Goal: Information Seeking & Learning: Stay updated

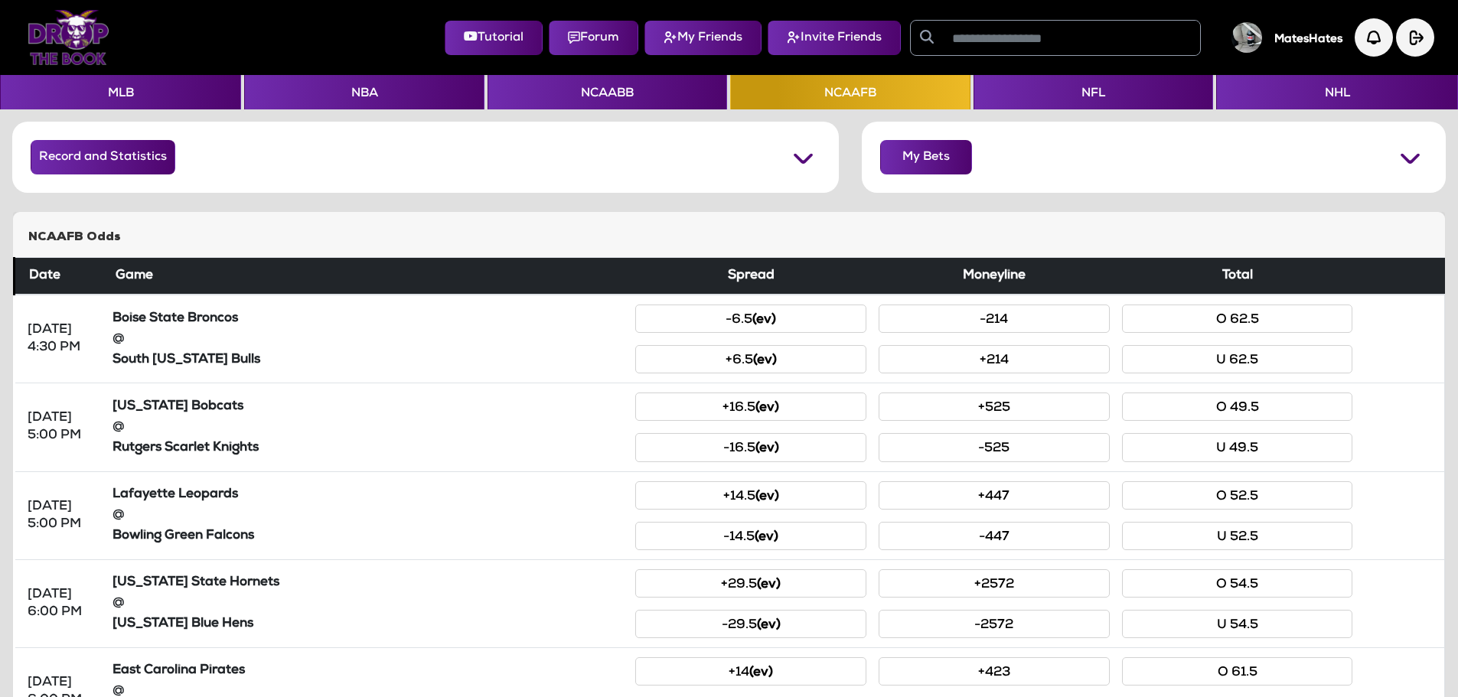
click at [67, 34] on img at bounding box center [69, 37] width 82 height 55
click at [133, 93] on button "MLB" at bounding box center [120, 92] width 241 height 34
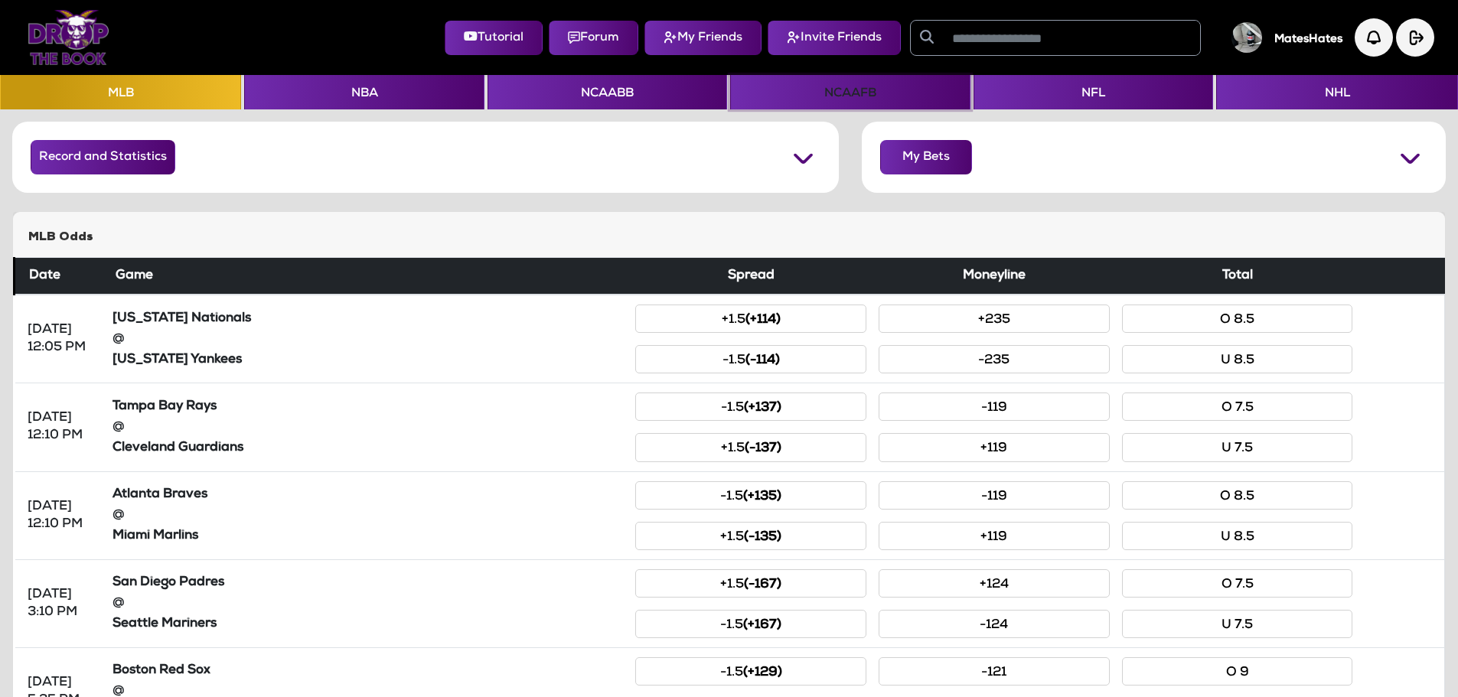
click at [846, 94] on button "NCAAFB" at bounding box center [850, 92] width 240 height 34
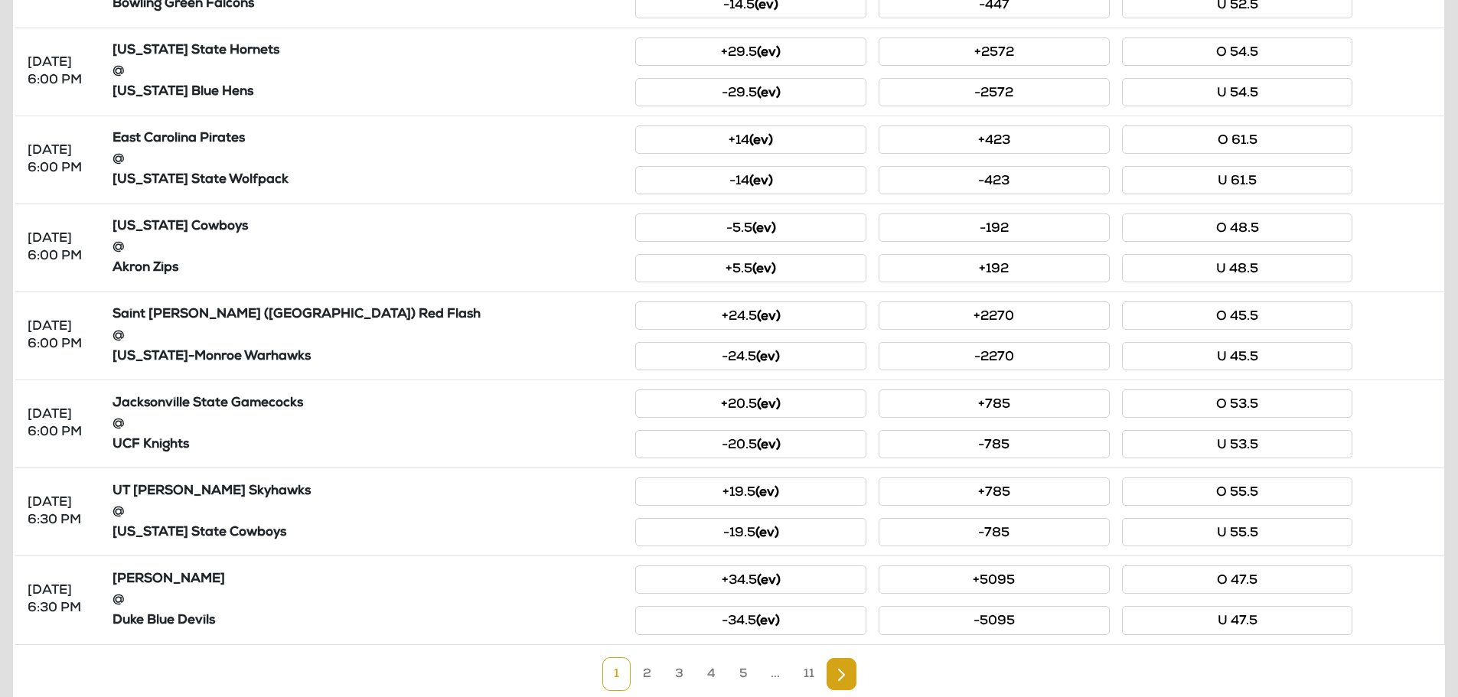
scroll to position [590, 0]
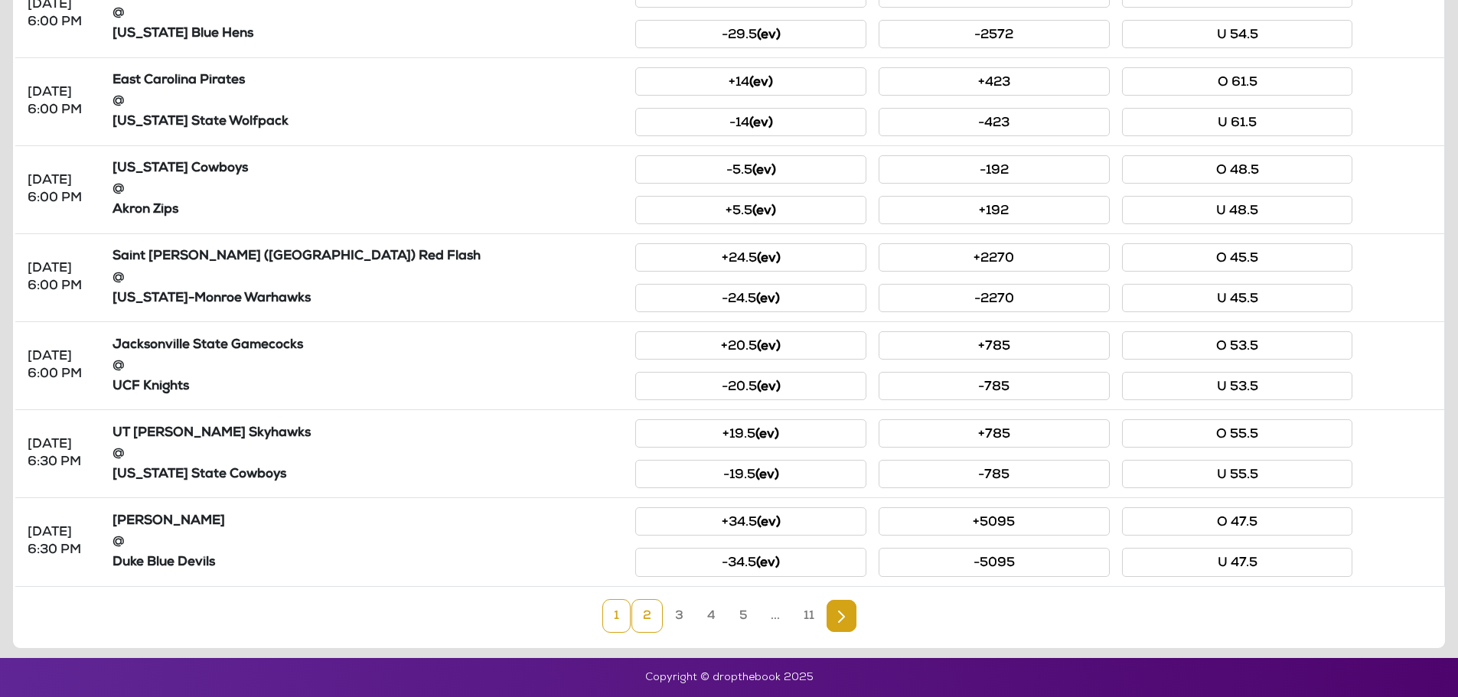
click at [647, 624] on link "2" at bounding box center [646, 616] width 31 height 34
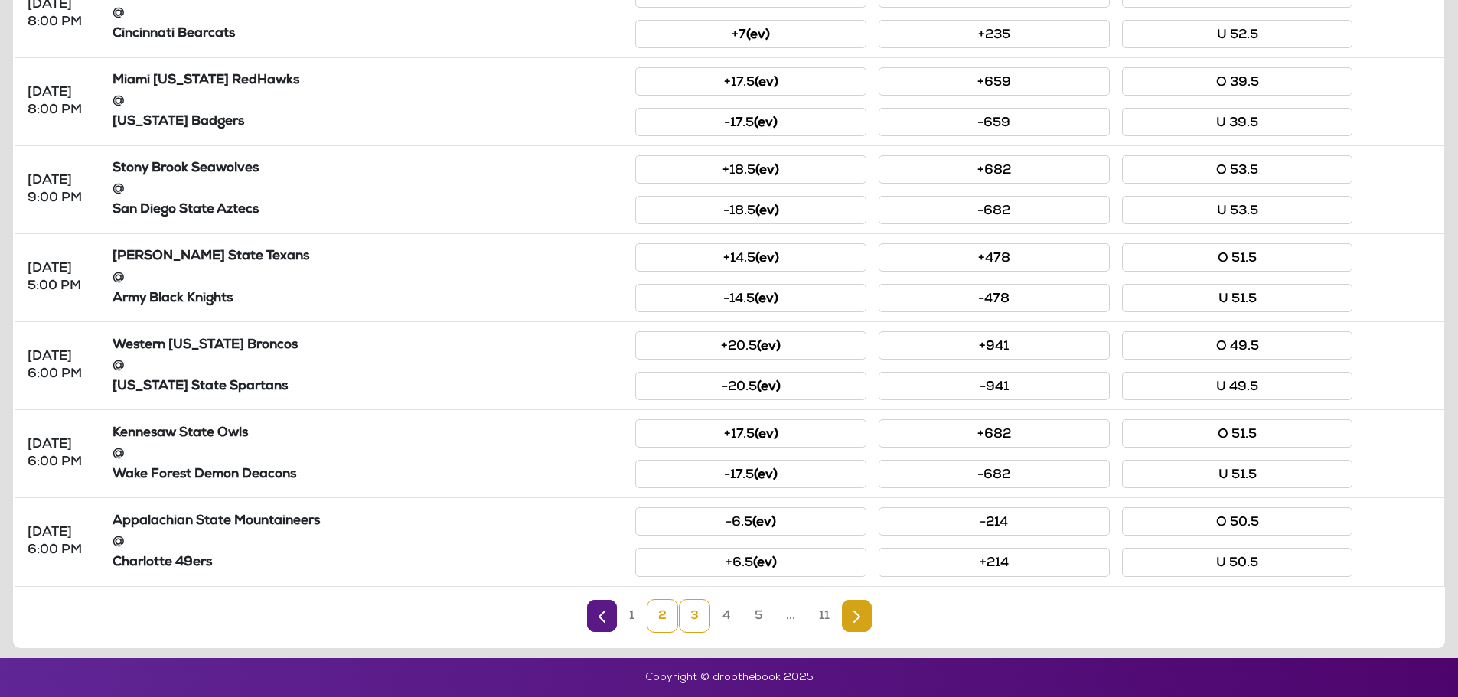
click at [689, 624] on link "3" at bounding box center [694, 616] width 31 height 34
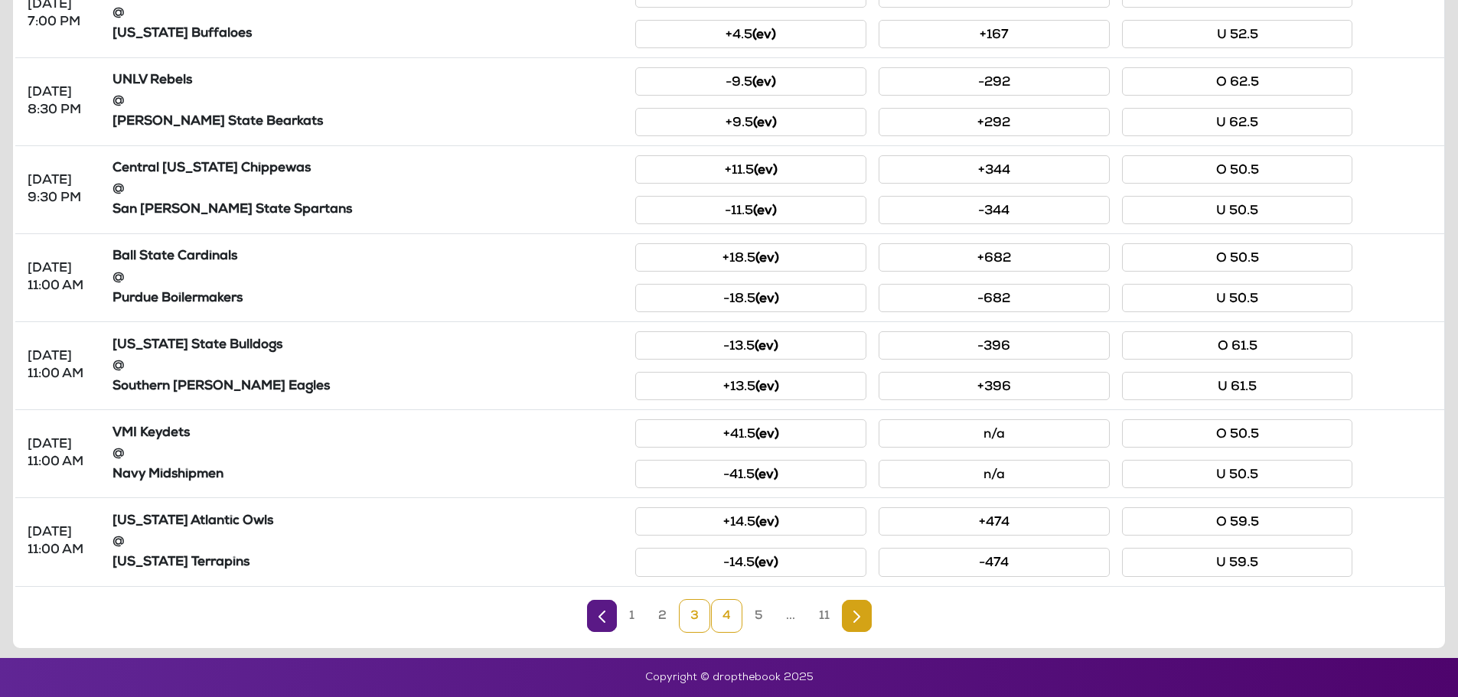
click at [716, 625] on link "4" at bounding box center [726, 616] width 31 height 34
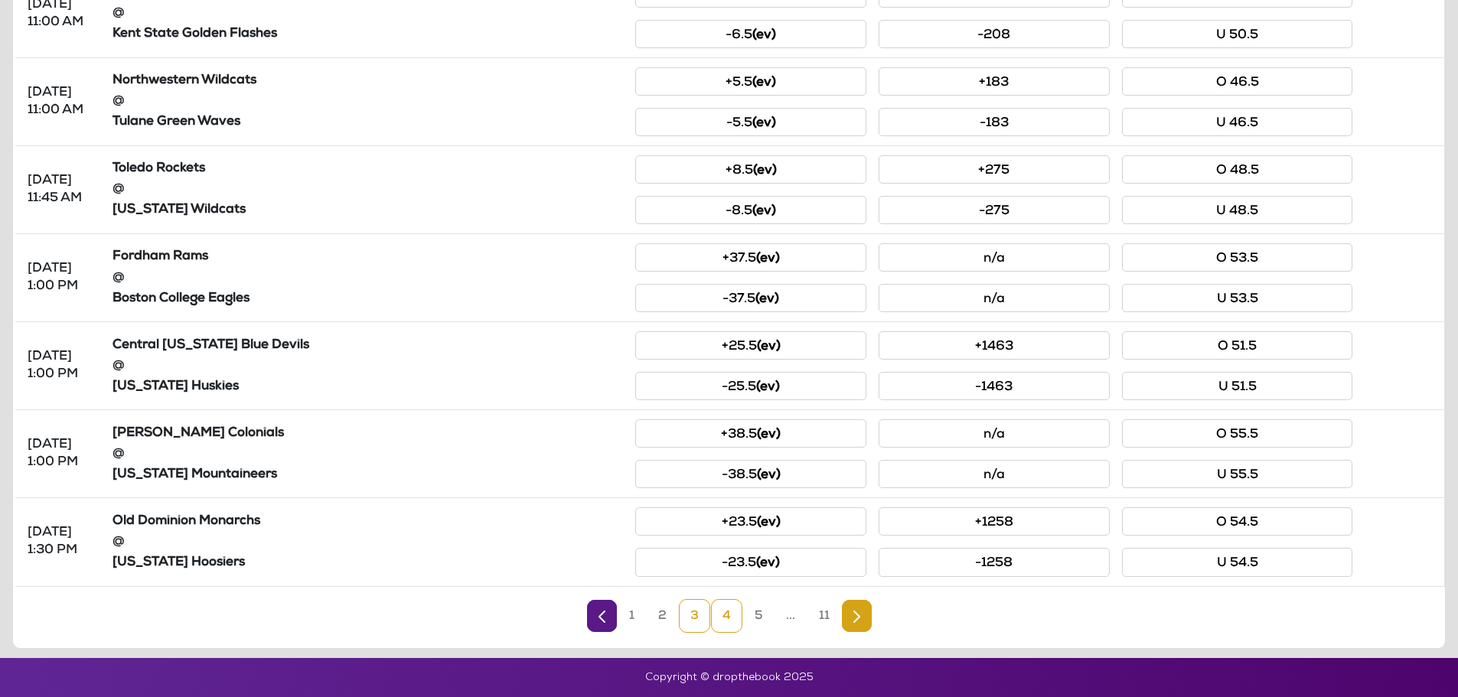
click at [693, 621] on link "3" at bounding box center [694, 616] width 31 height 34
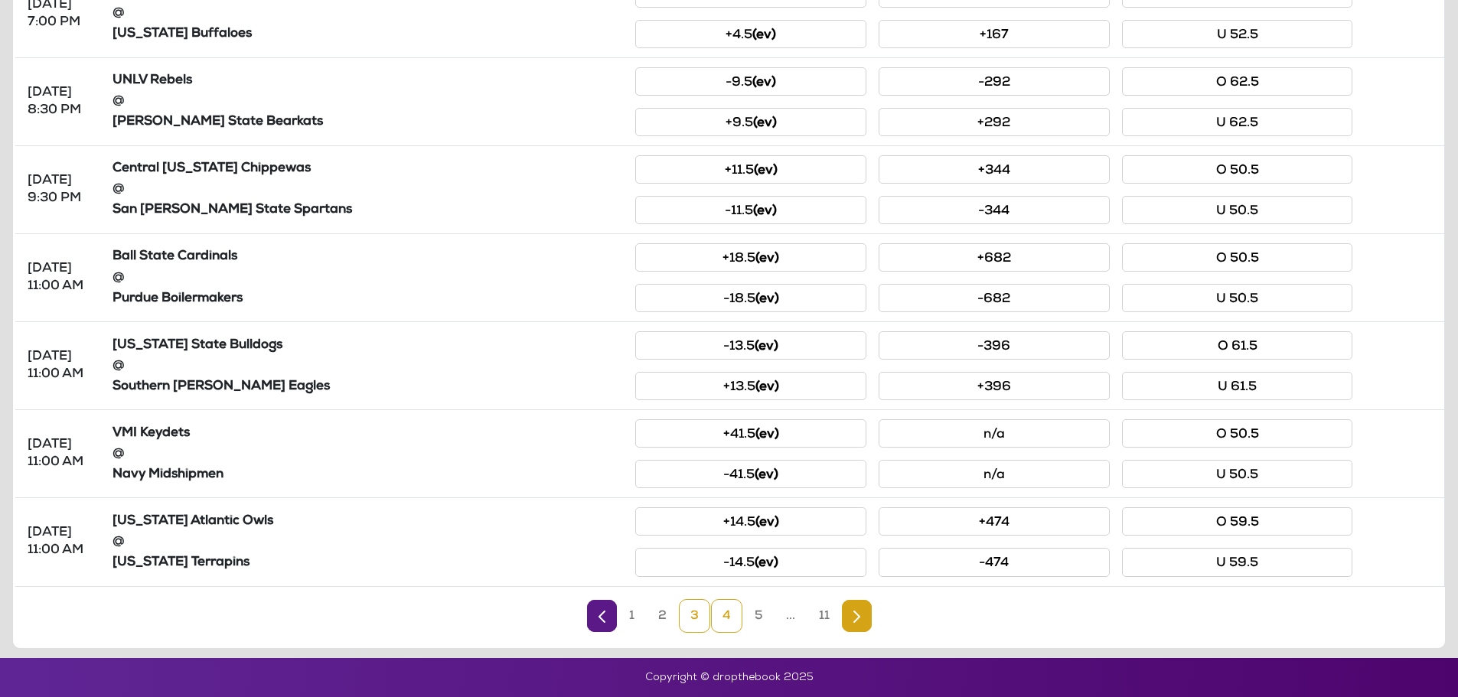
click at [717, 620] on link "4" at bounding box center [726, 616] width 31 height 34
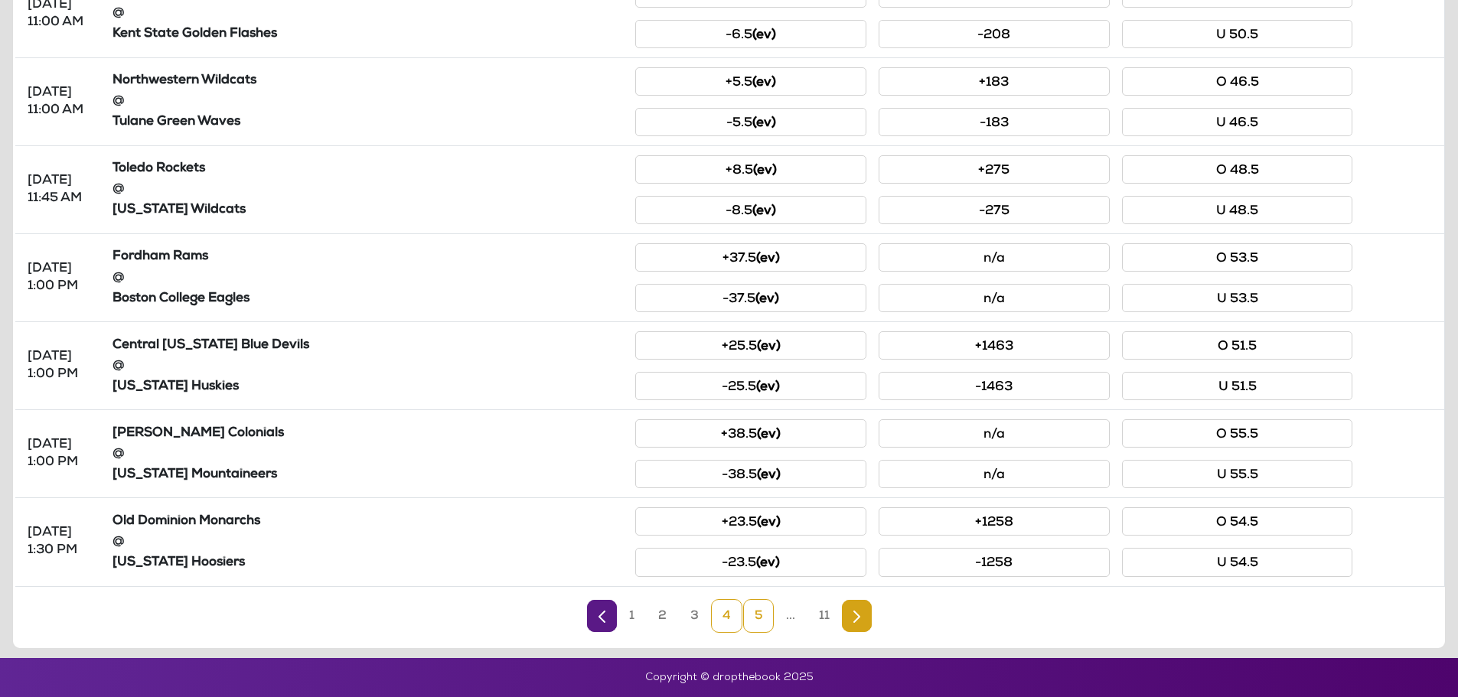
click at [750, 620] on link "5" at bounding box center [758, 616] width 31 height 34
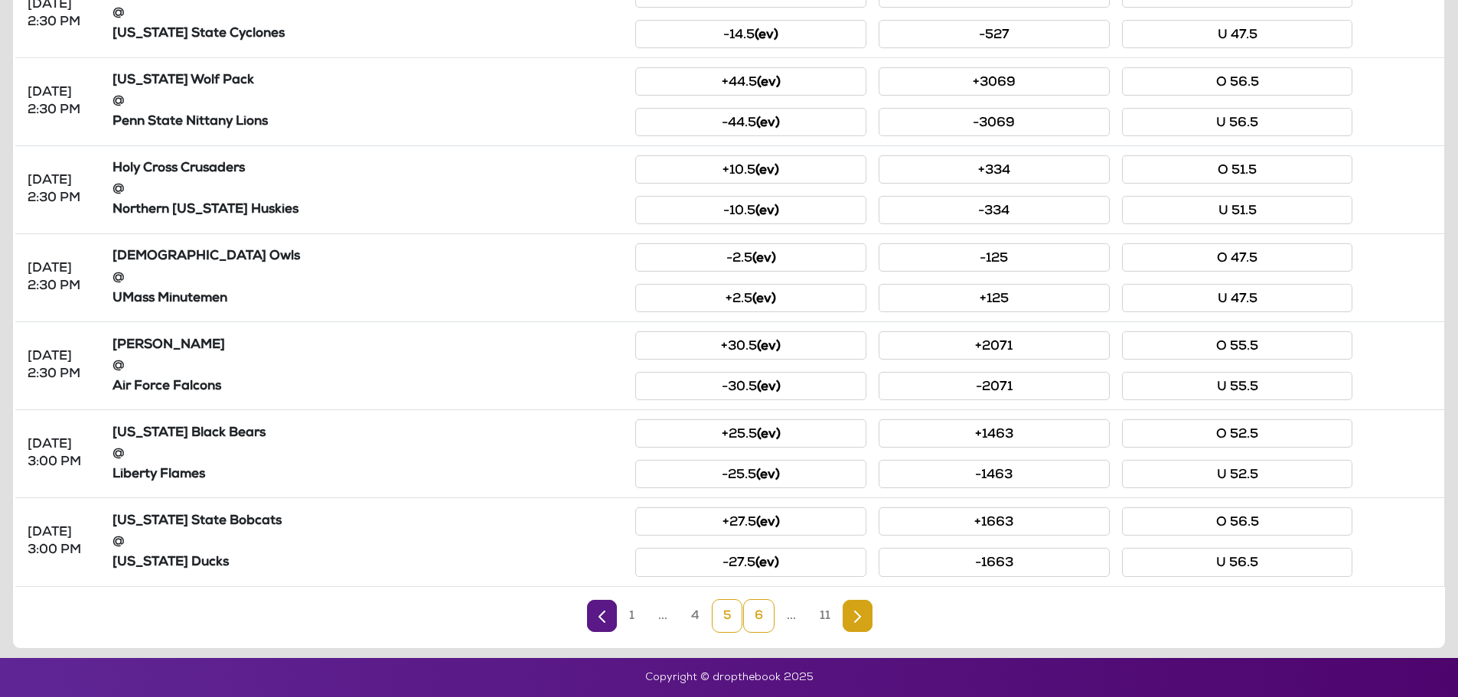
click at [753, 621] on link "6" at bounding box center [758, 616] width 31 height 34
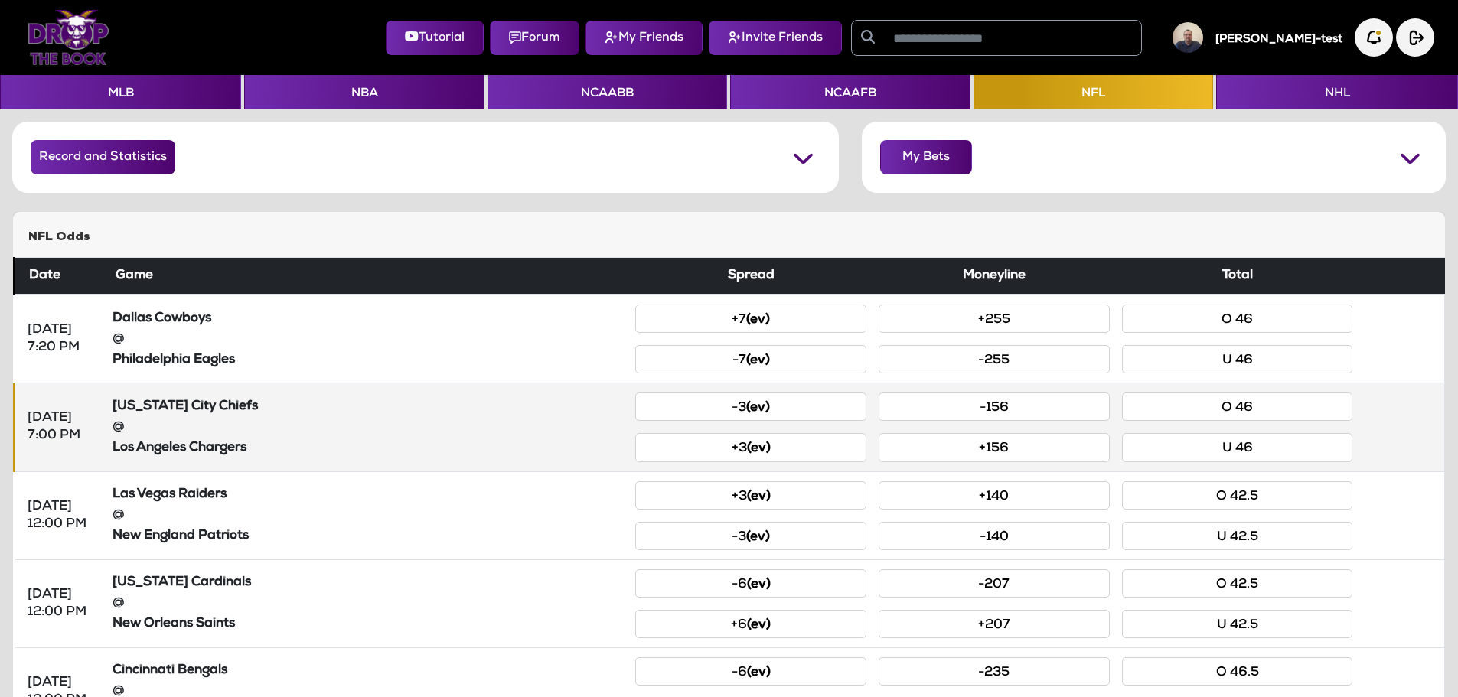
scroll to position [77, 0]
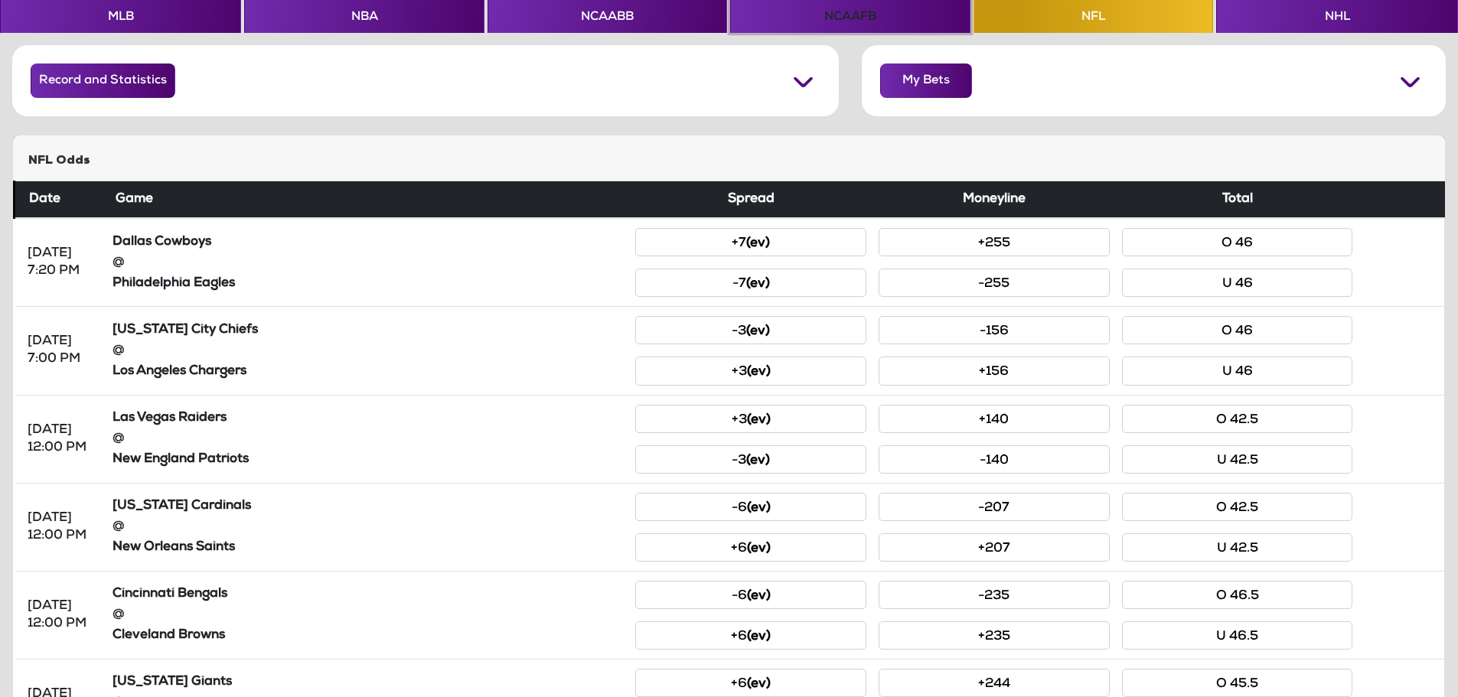
click at [813, 21] on button "NCAAFB" at bounding box center [850, 15] width 240 height 34
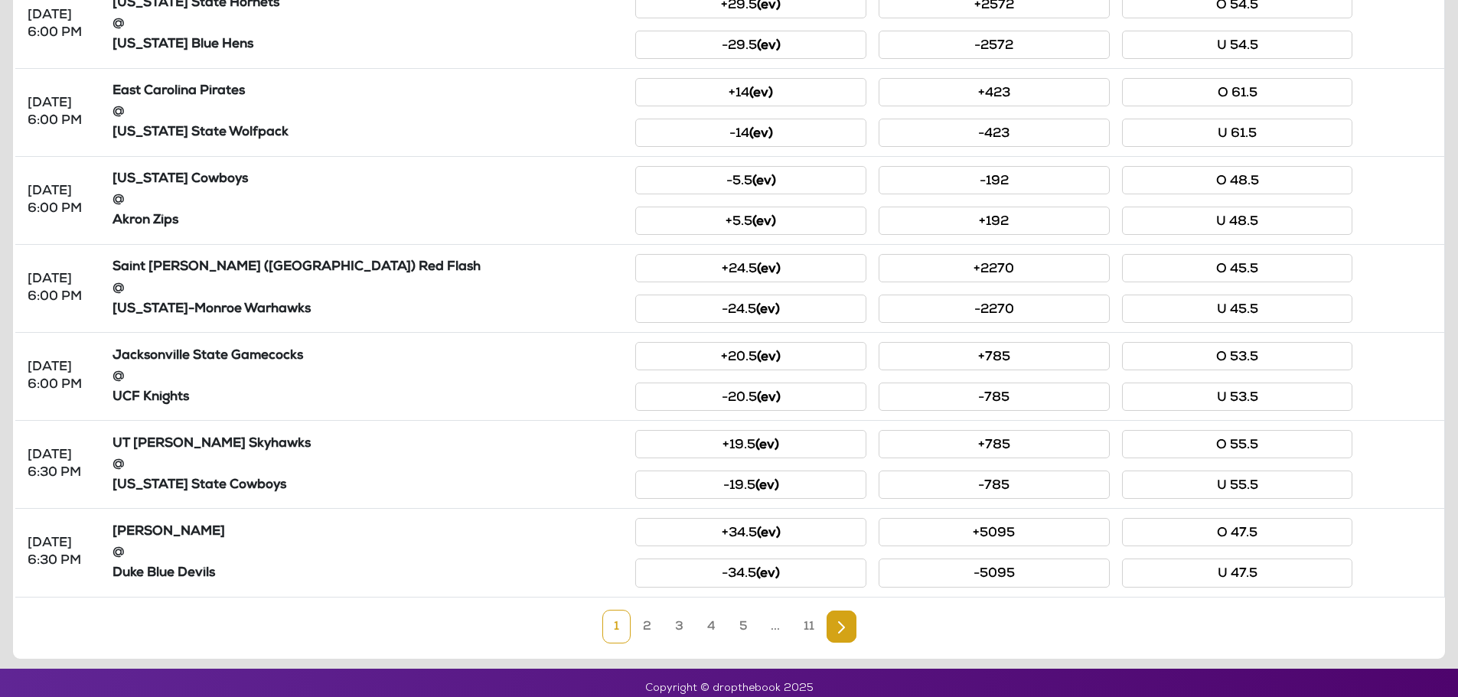
scroll to position [590, 0]
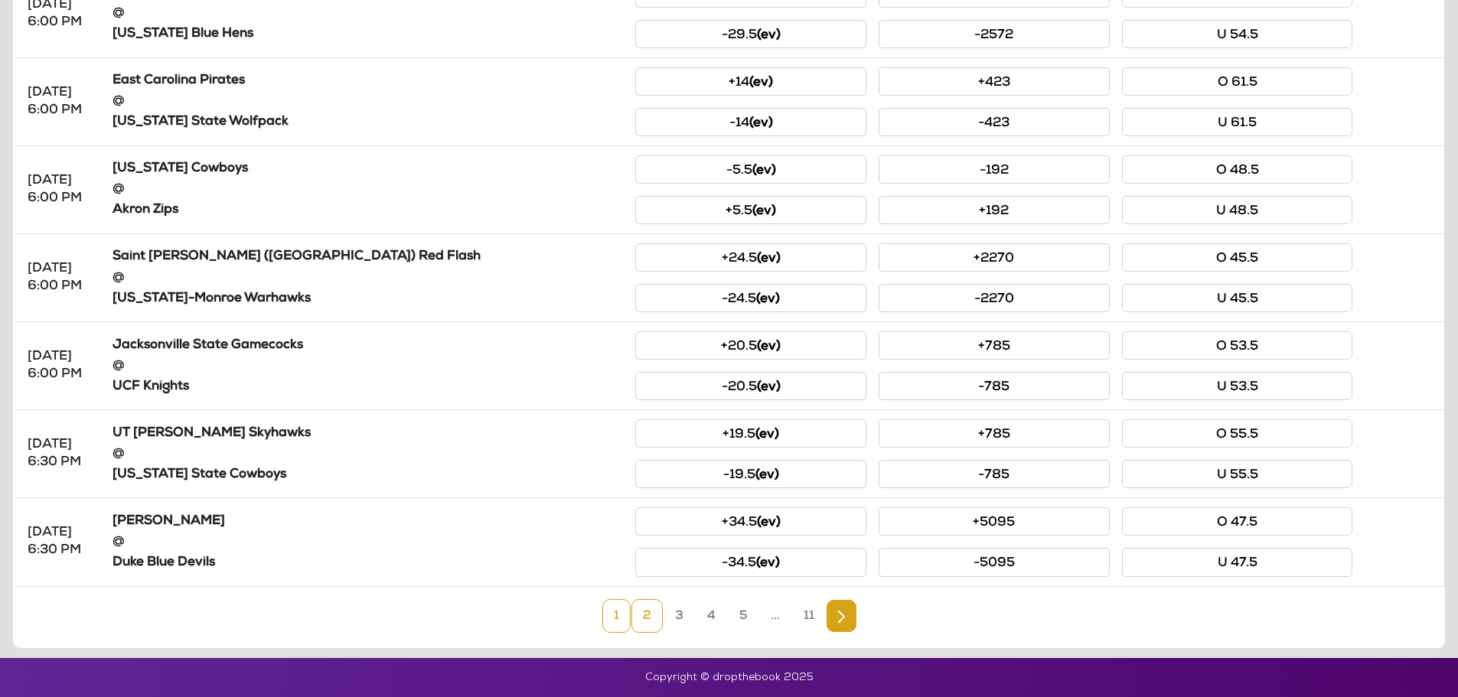
click at [644, 621] on link "2" at bounding box center [646, 616] width 31 height 34
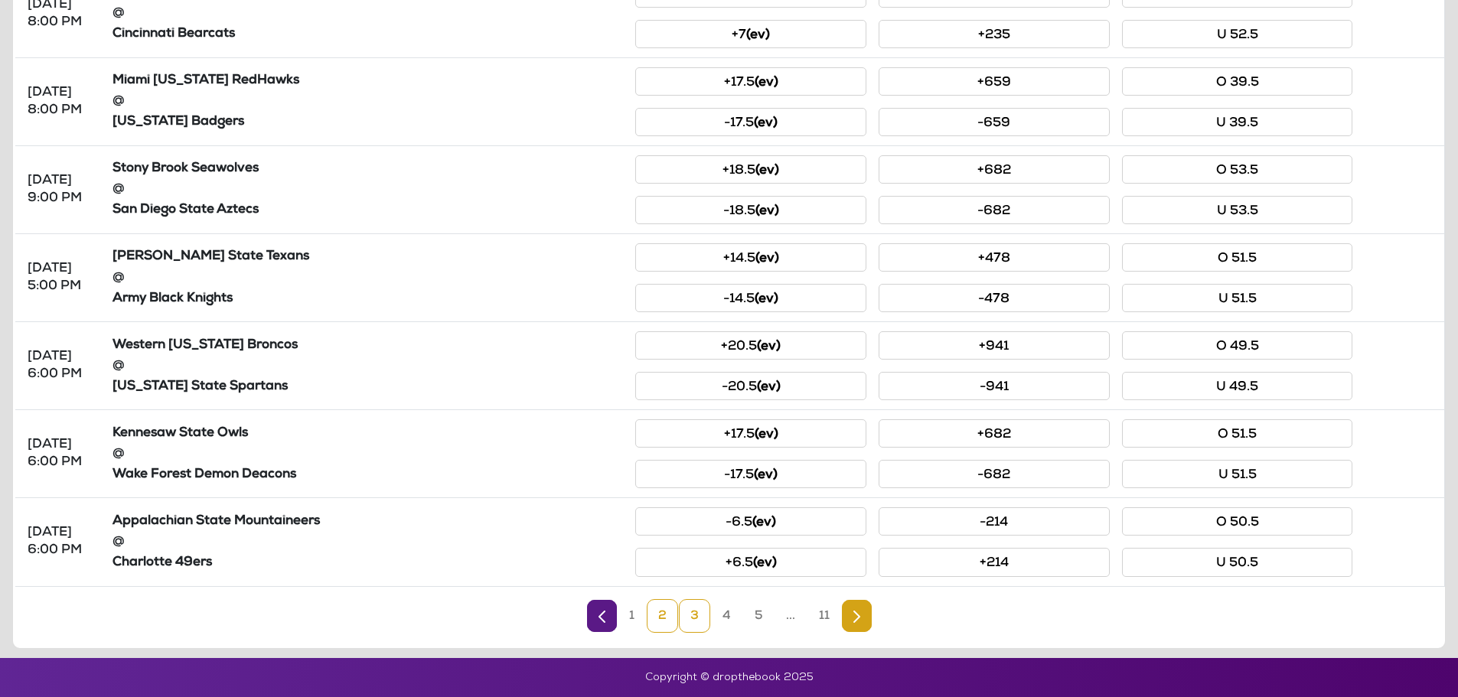
click at [695, 620] on link "3" at bounding box center [694, 616] width 31 height 34
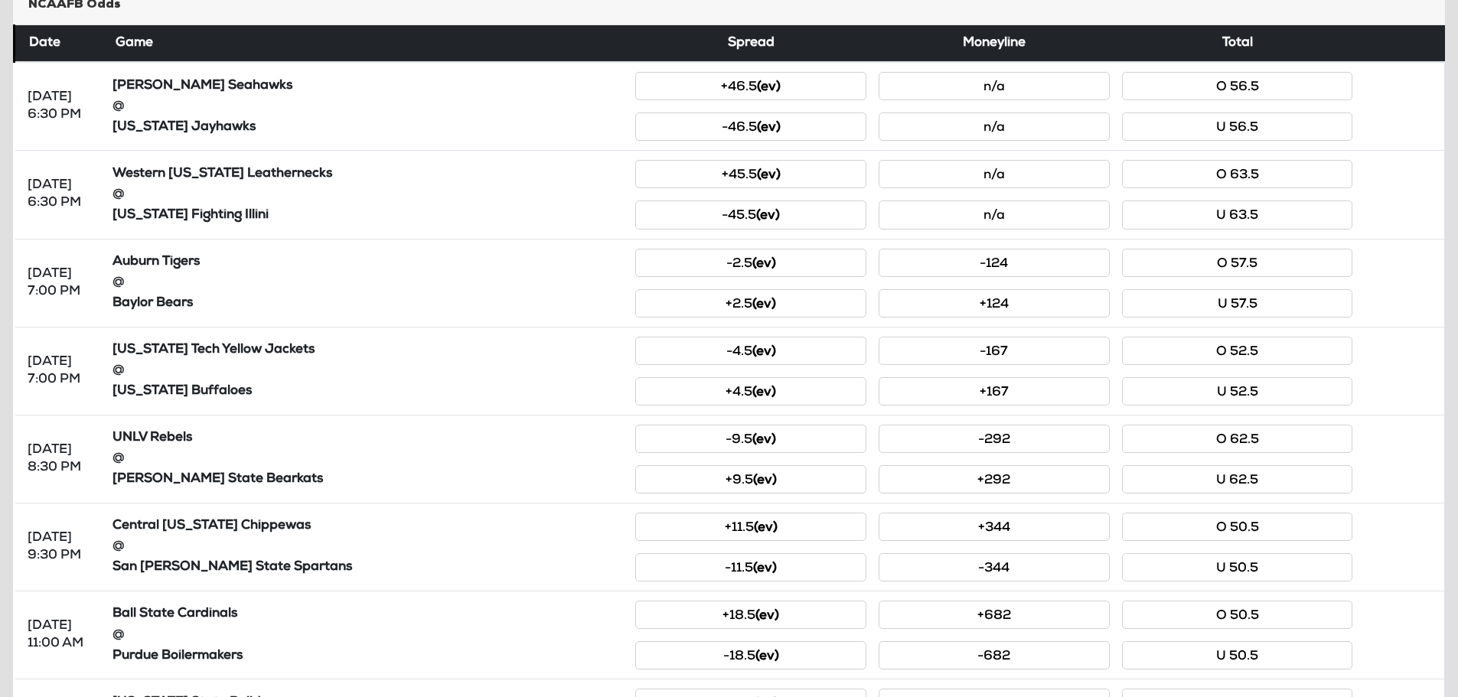
scroll to position [207, 0]
